Goal: Transaction & Acquisition: Download file/media

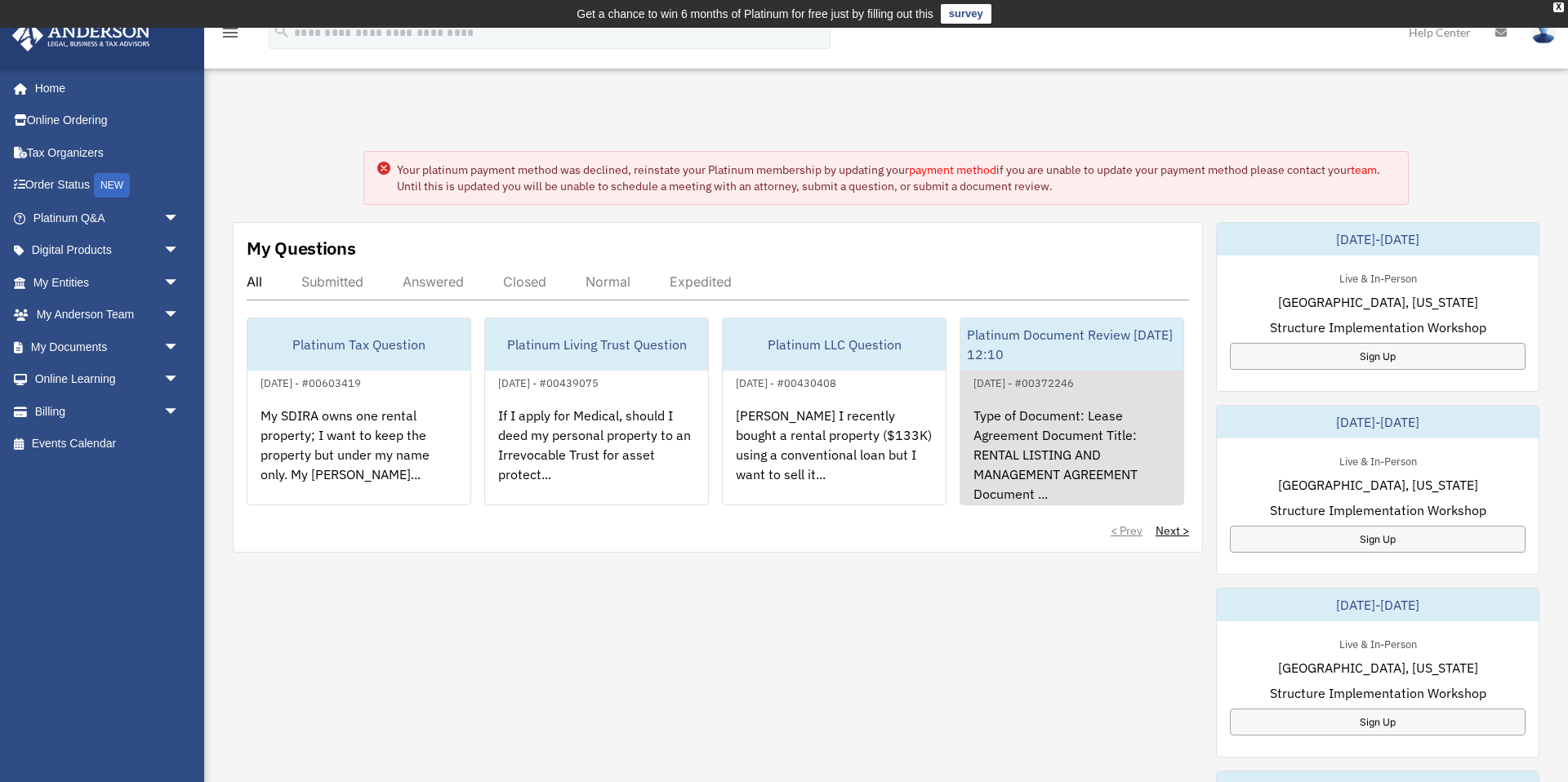
click at [1040, 444] on div "Type of Document: Lease Agreement Document Title: RENTAL LISTING AND MANAGEMENT…" at bounding box center [1071, 456] width 223 height 128
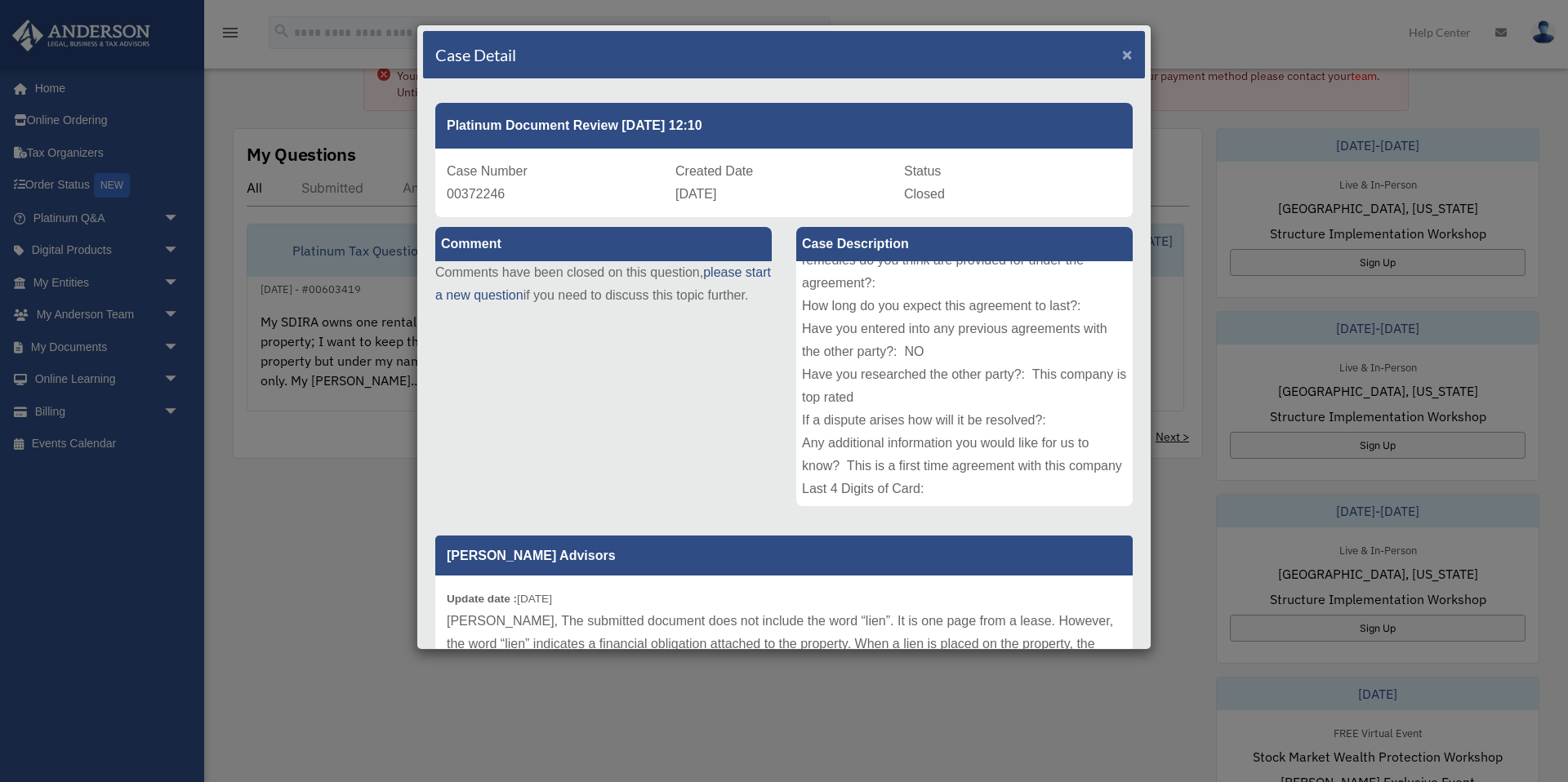
drag, startPoint x: 1123, startPoint y: 55, endPoint x: 1077, endPoint y: 91, distance: 58.4
click at [1123, 55] on span "×" at bounding box center [1128, 54] width 11 height 18
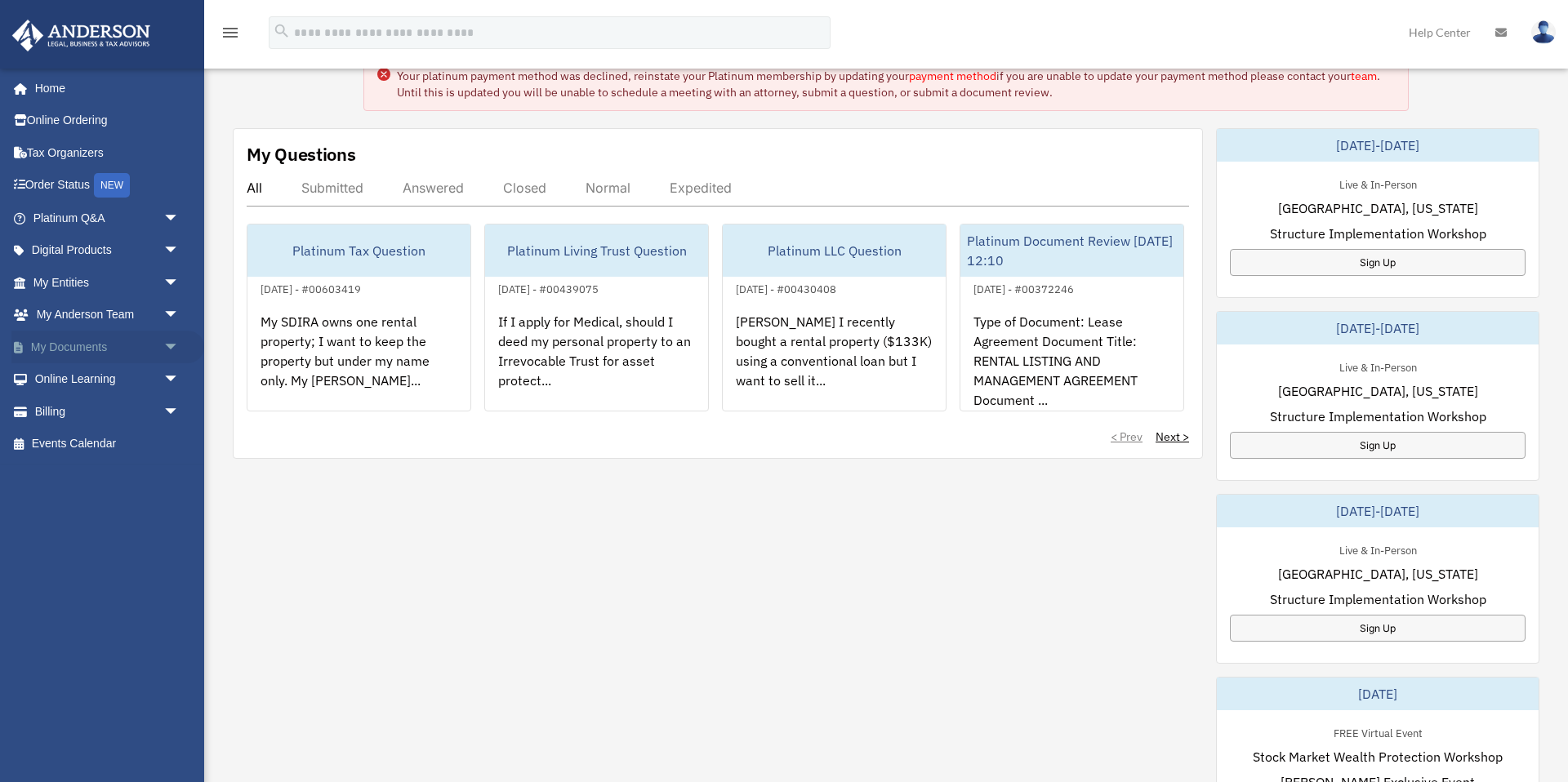
drag, startPoint x: 50, startPoint y: 343, endPoint x: 64, endPoint y: 344, distance: 14.0
click at [50, 343] on link "My Documents arrow_drop_down" at bounding box center [107, 346] width 193 height 33
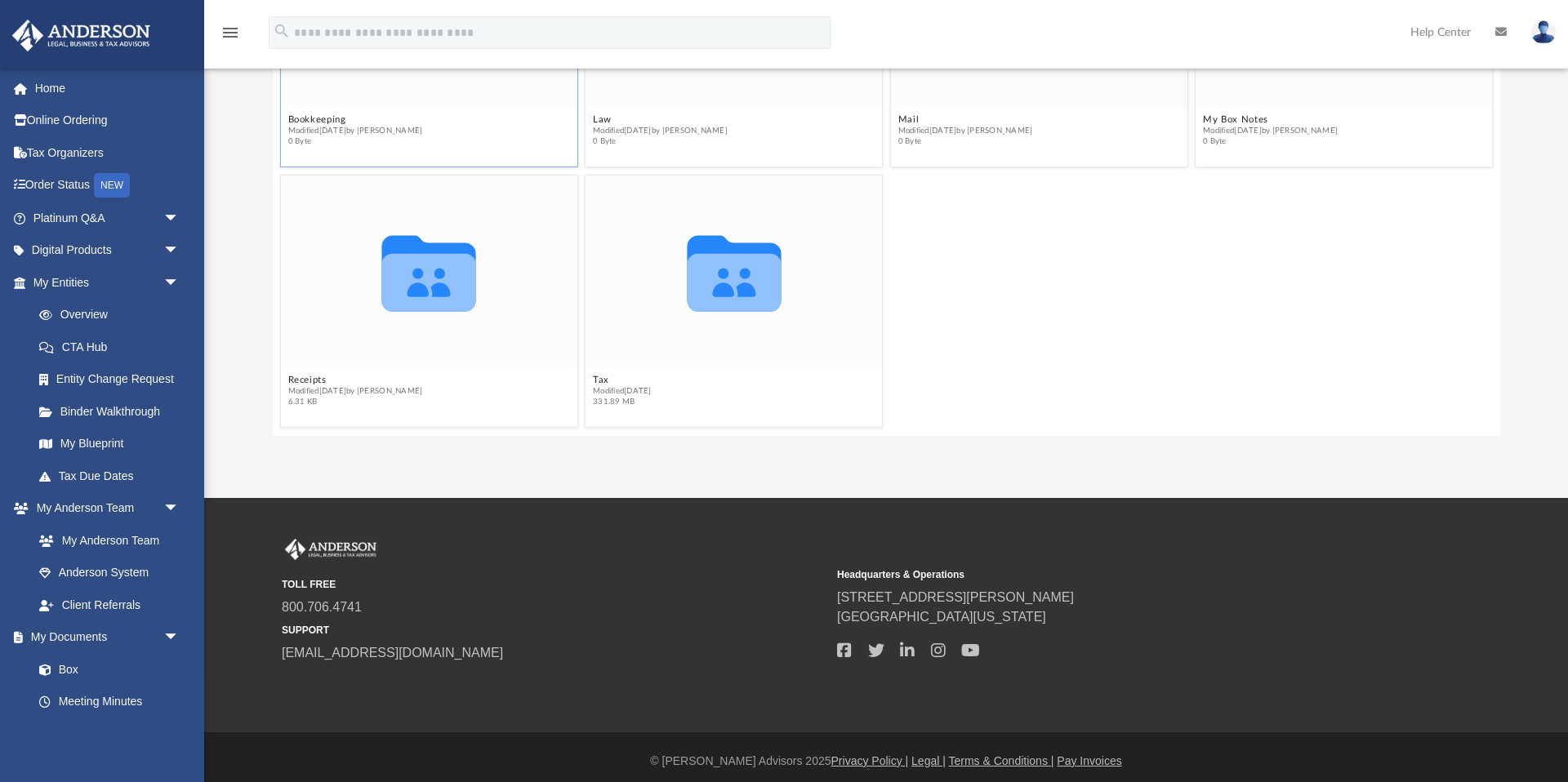
scroll to position [236, 0]
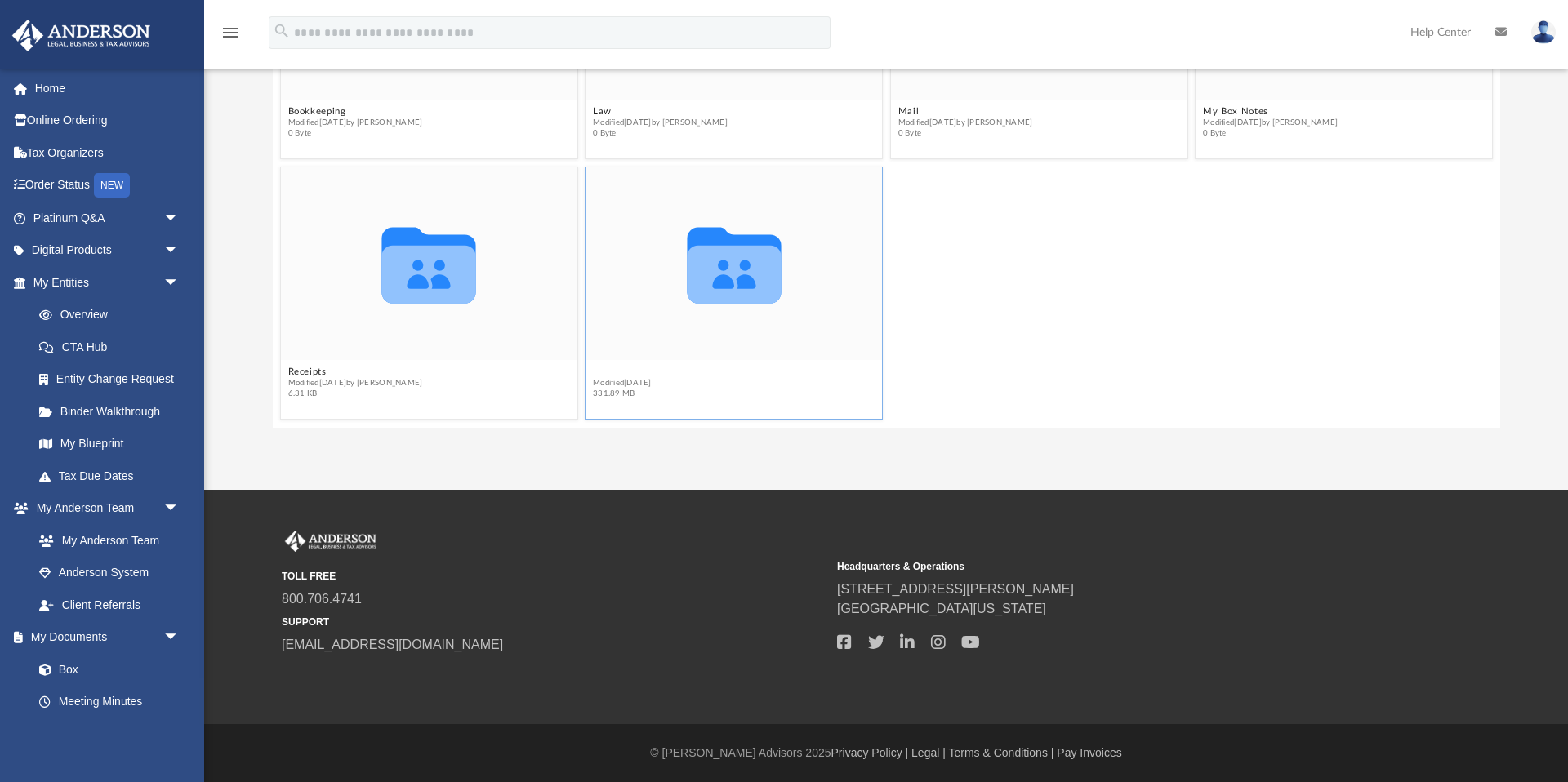
click at [598, 369] on button "Tax" at bounding box center [622, 373] width 59 height 11
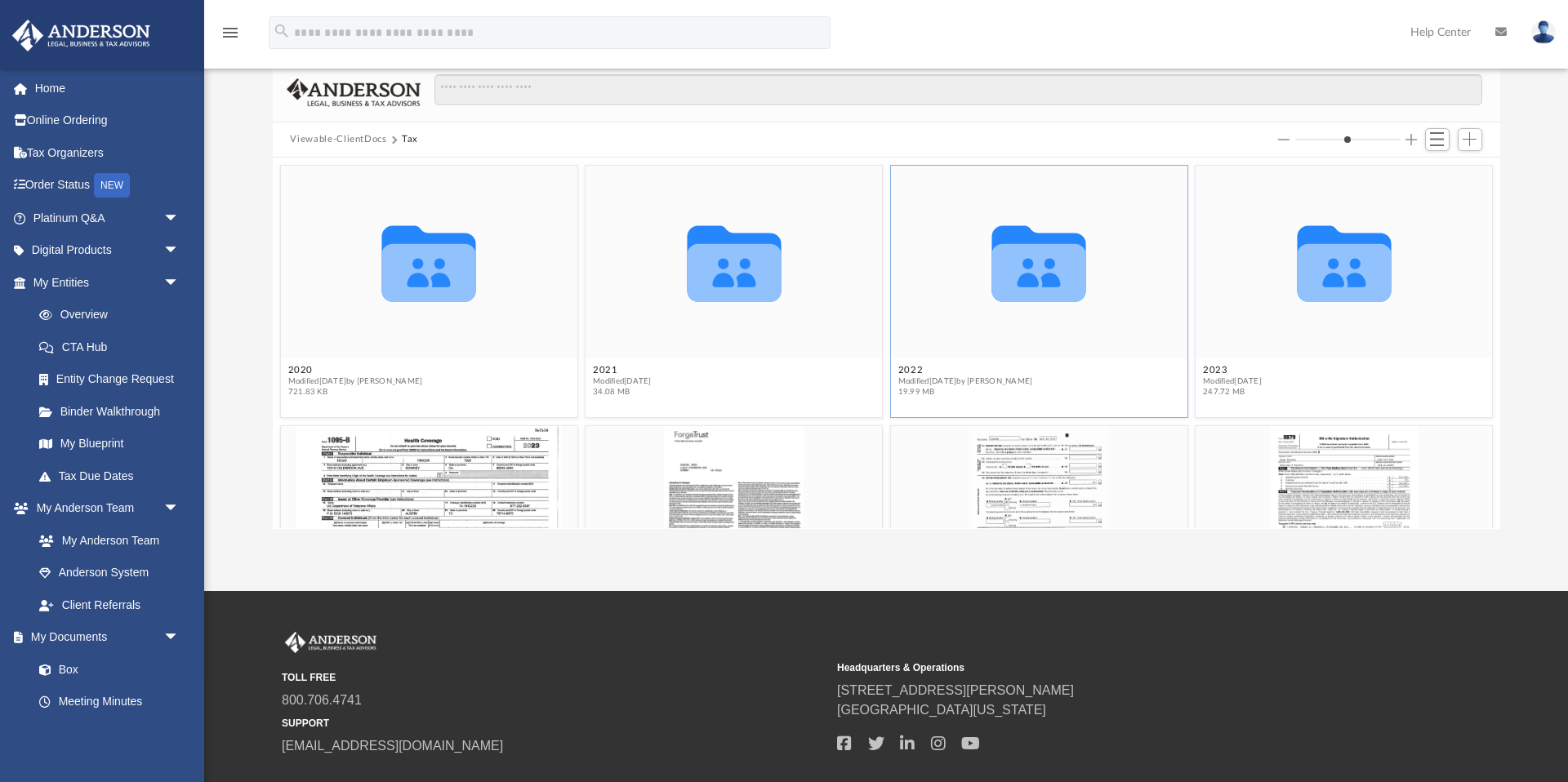
scroll to position [136, 0]
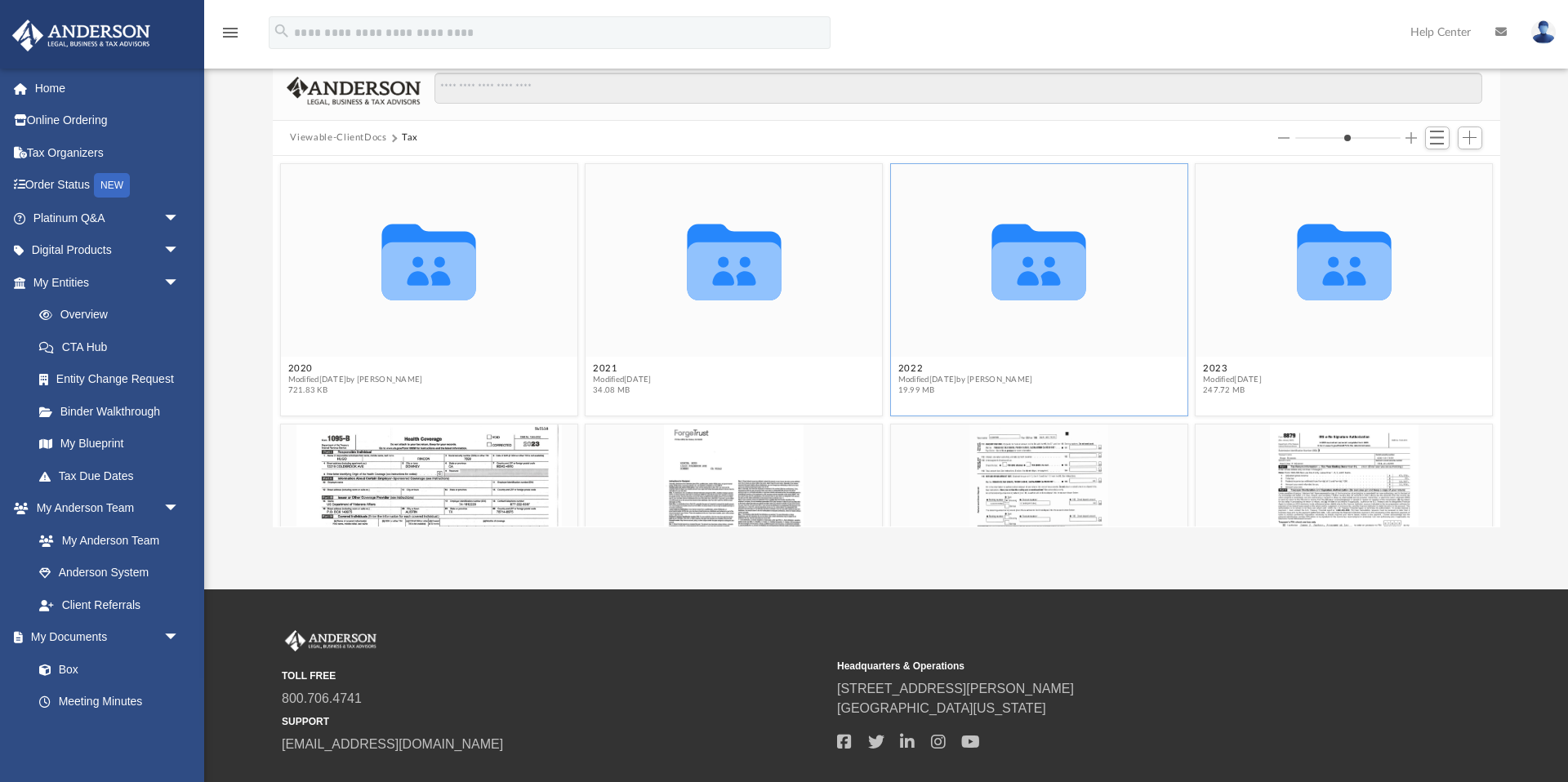
click at [1046, 276] on icon "grid" at bounding box center [1039, 262] width 94 height 76
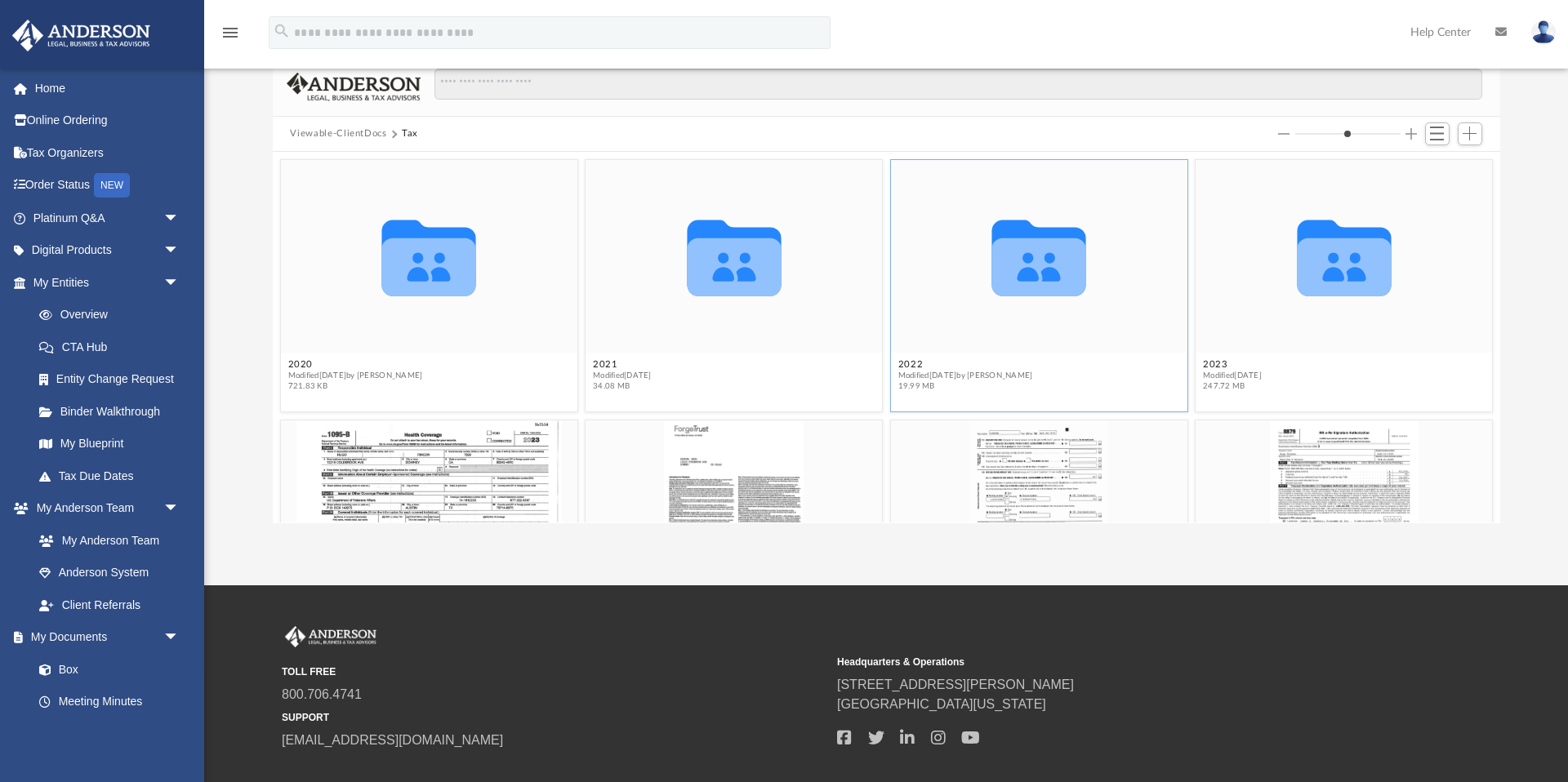
click at [1046, 276] on icon "grid" at bounding box center [1039, 258] width 94 height 76
click at [1046, 276] on icon "grid" at bounding box center [1039, 257] width 94 height 76
click at [907, 363] on button "2022" at bounding box center [965, 366] width 135 height 11
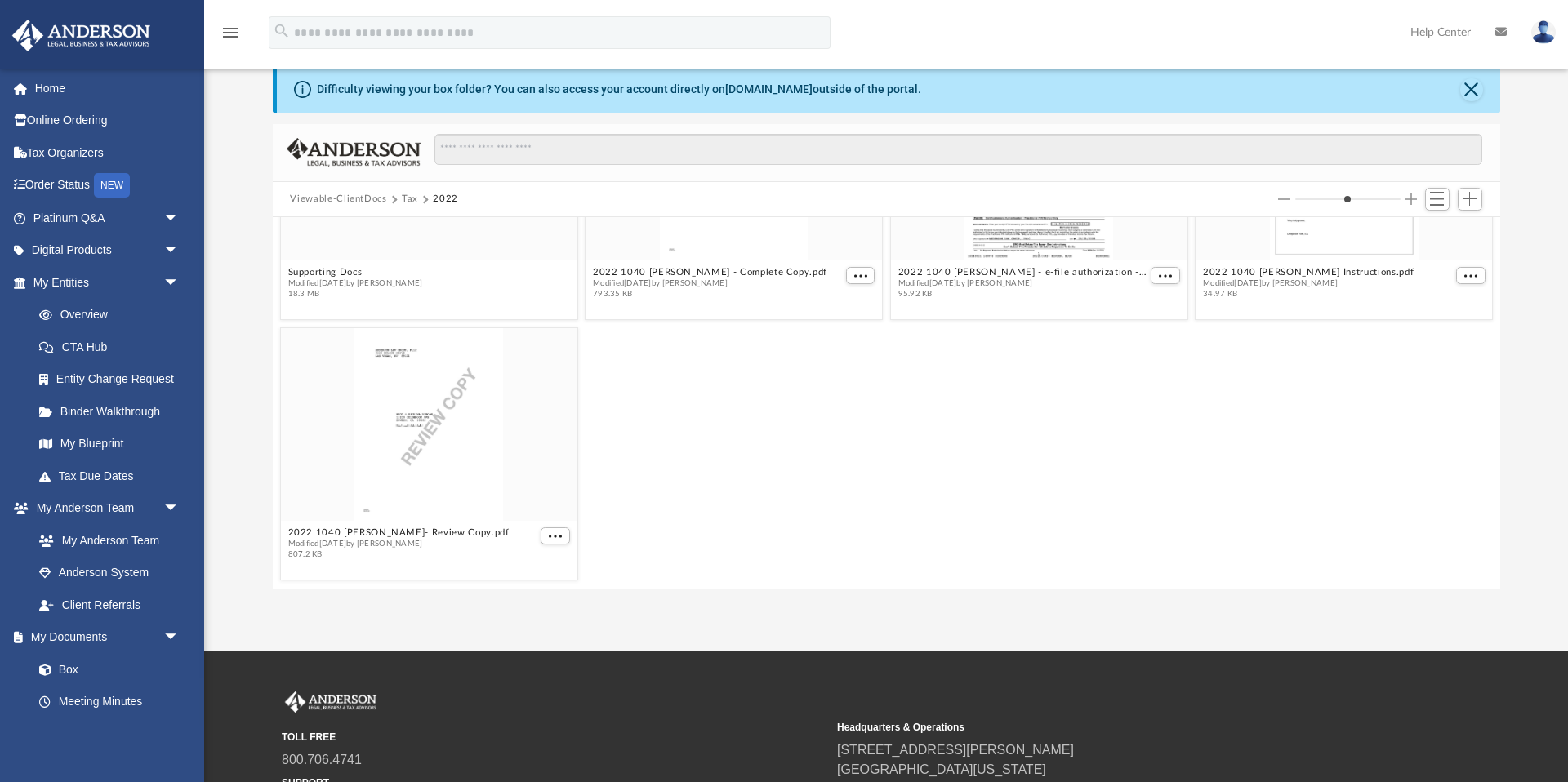
scroll to position [68, 0]
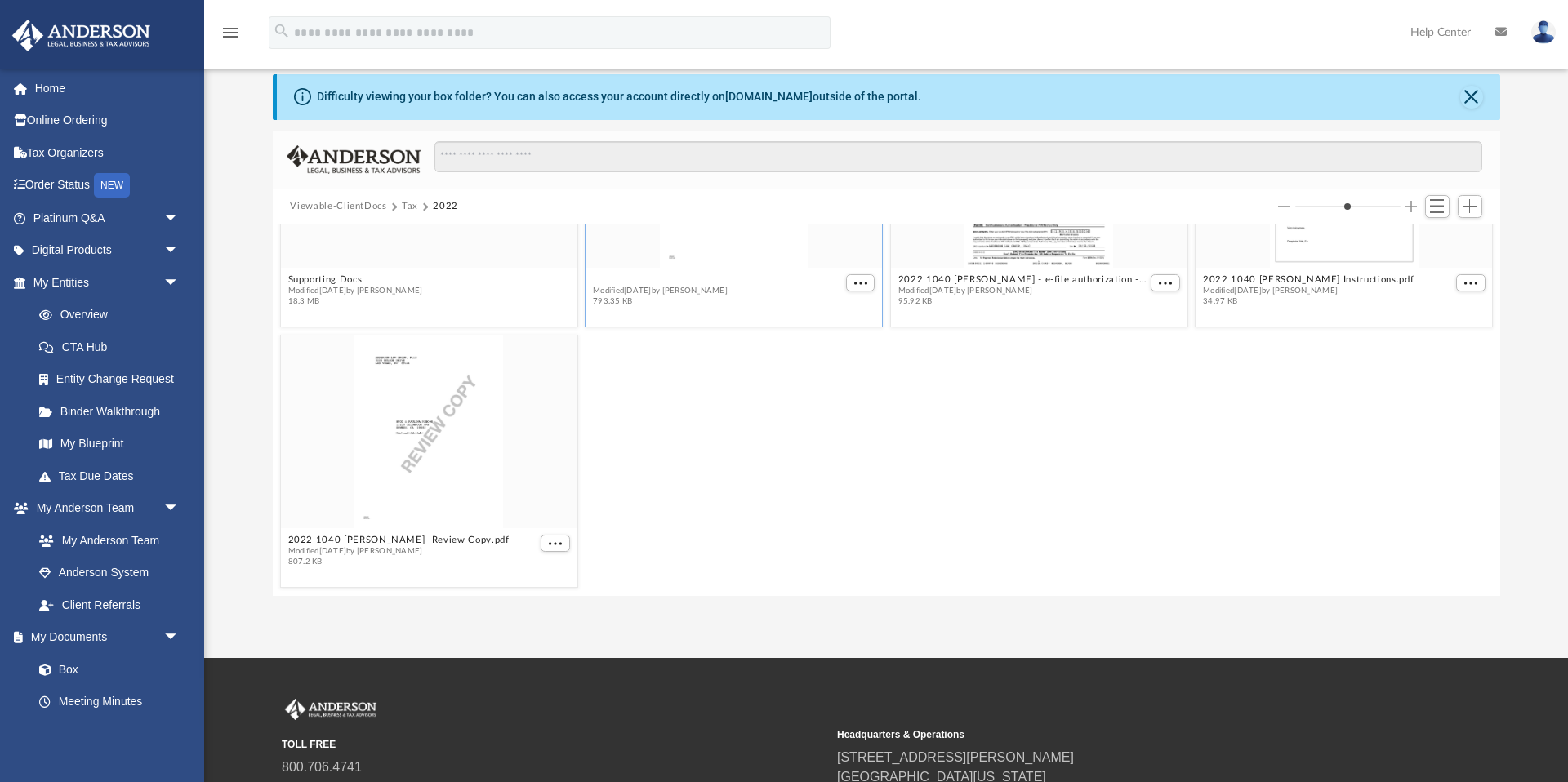
click at [693, 277] on button "2022 1040 [PERSON_NAME] - Complete Copy.pdf" at bounding box center [710, 280] width 234 height 11
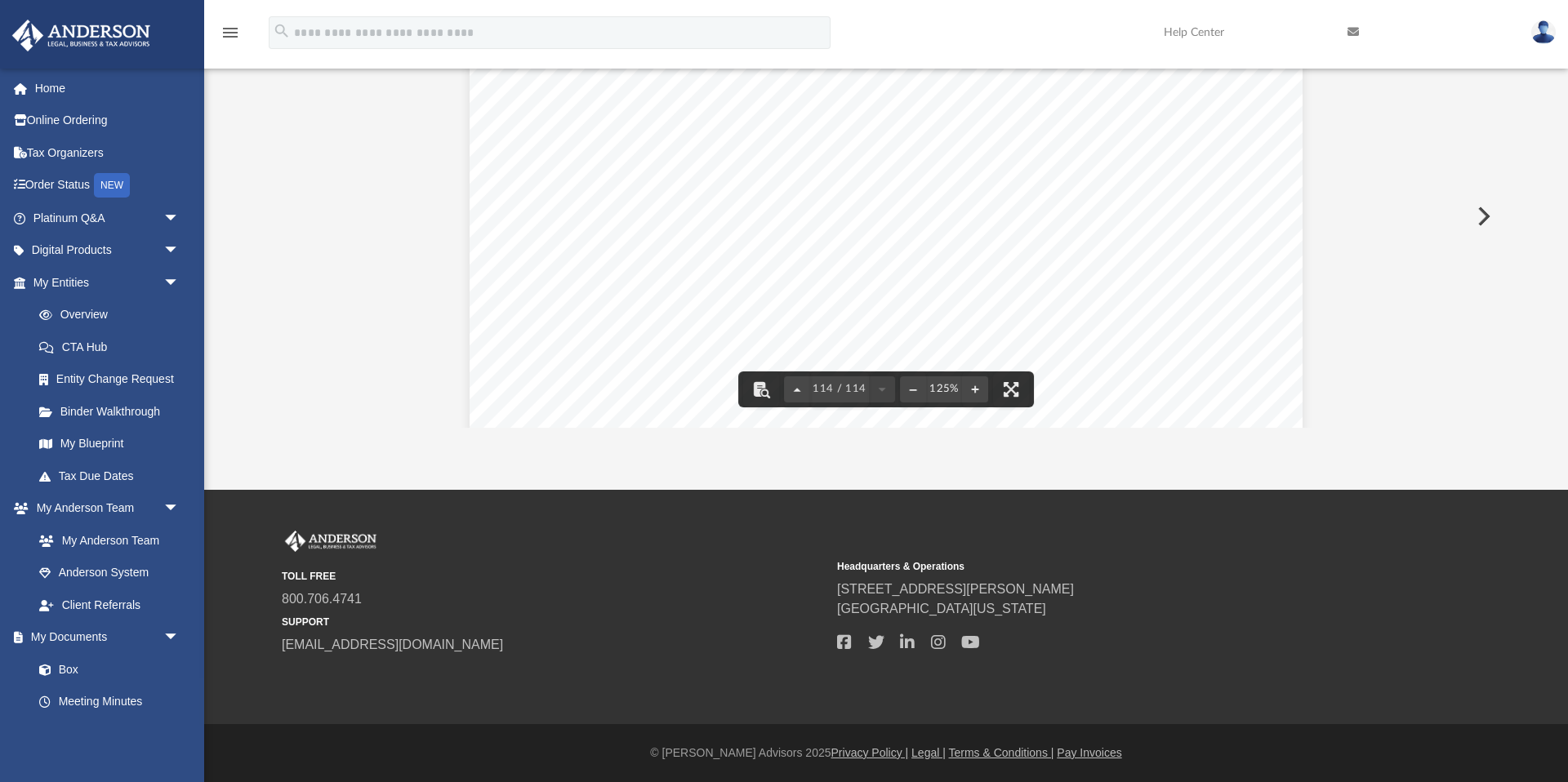
scroll to position [122534, 0]
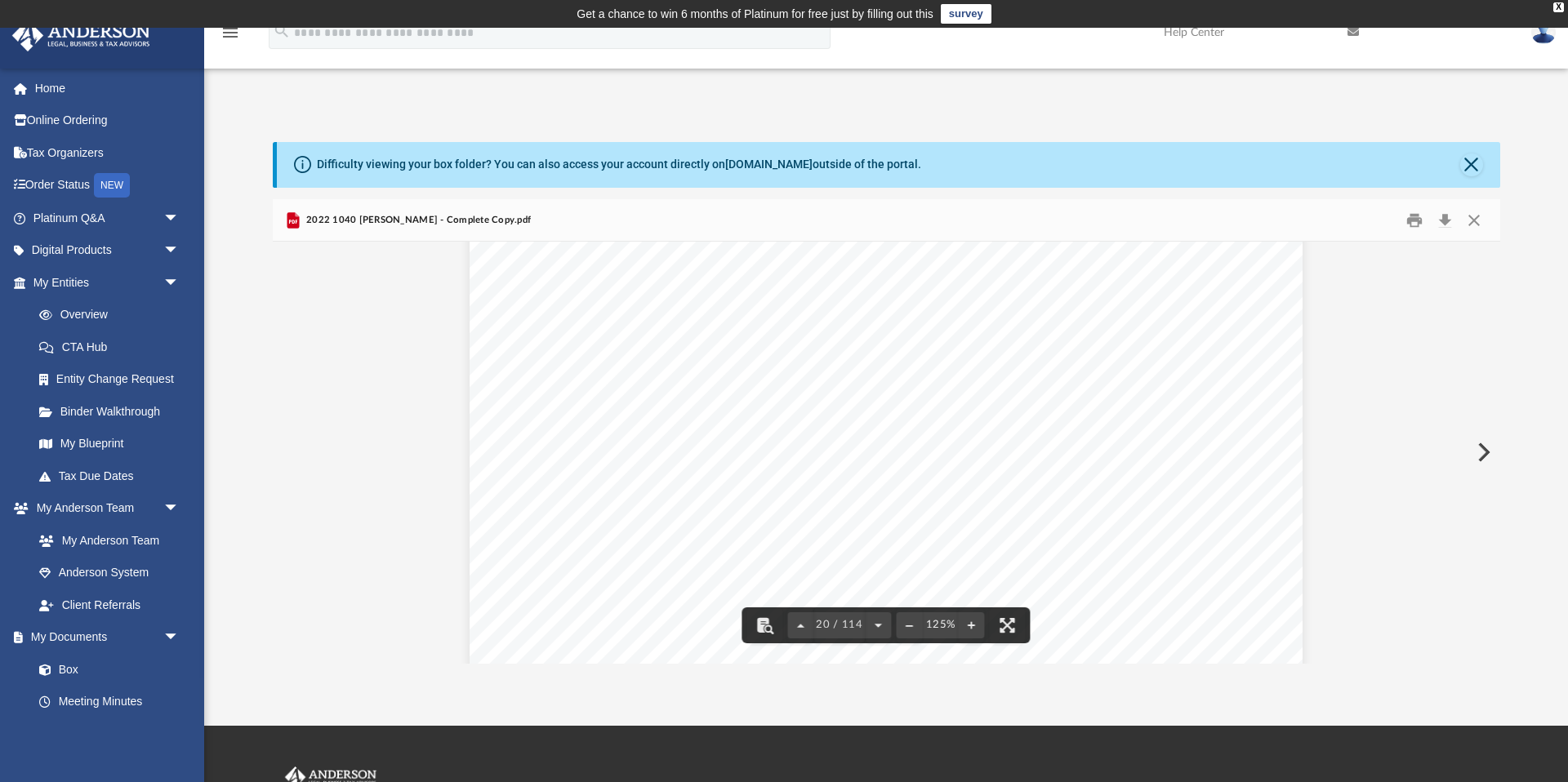
scroll to position [20856, 0]
click at [1443, 216] on button "Download" at bounding box center [1445, 219] width 29 height 26
